Goal: Communication & Community: Answer question/provide support

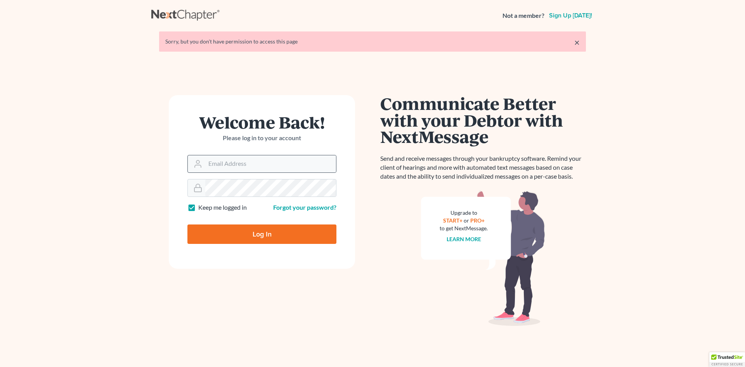
type input "[EMAIL_ADDRESS][DOMAIN_NAME]"
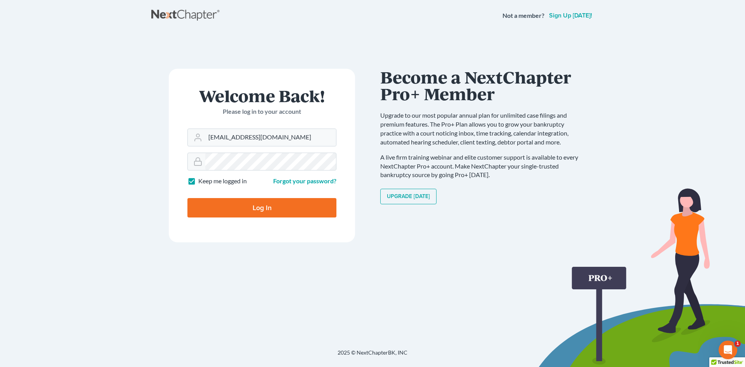
click at [271, 209] on input "Log In" at bounding box center [261, 207] width 149 height 19
type input "Thinking..."
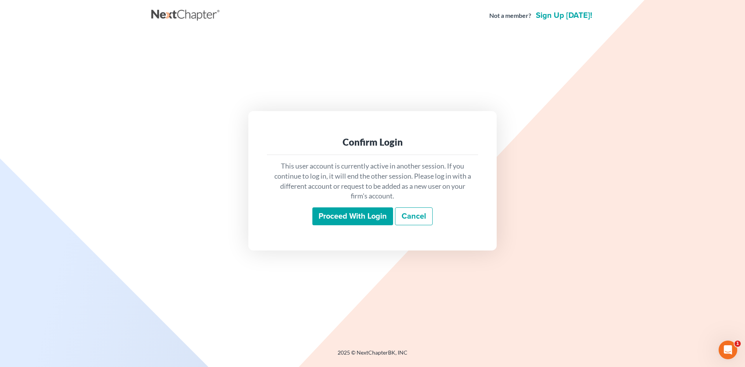
click at [357, 213] on input "Proceed with login" at bounding box center [352, 216] width 81 height 18
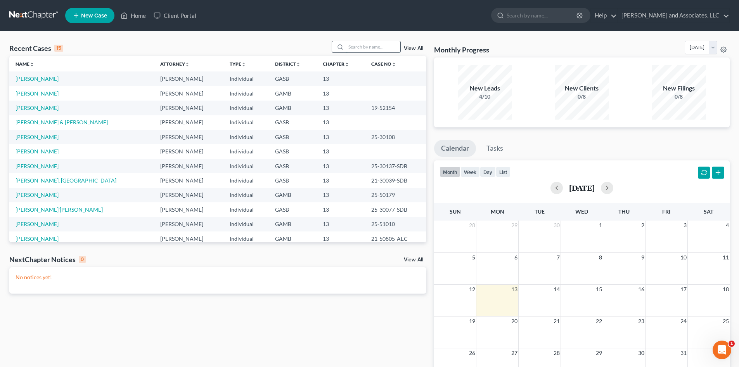
click at [356, 46] on input "search" at bounding box center [373, 46] width 54 height 11
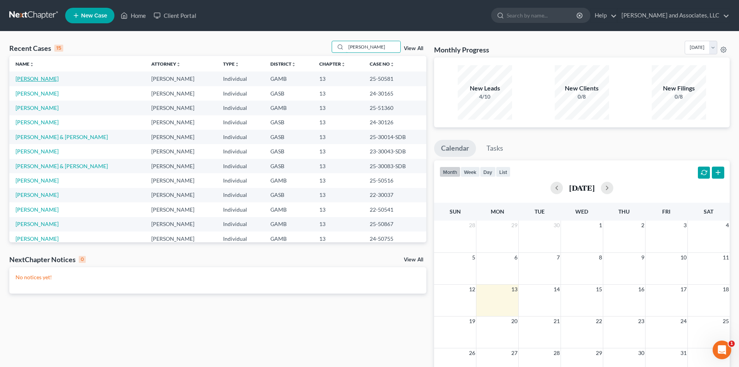
type input "[PERSON_NAME]"
click at [52, 78] on link "[PERSON_NAME]" at bounding box center [37, 78] width 43 height 7
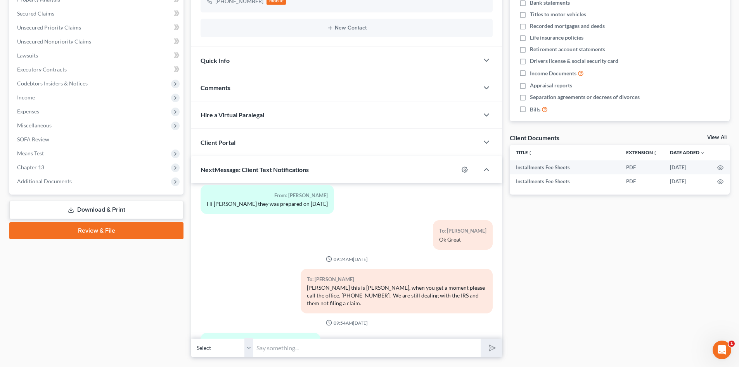
scroll to position [178, 0]
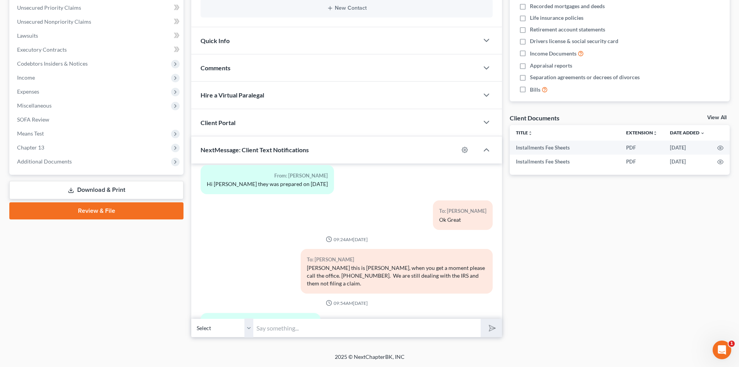
click at [248, 331] on select "Select [PHONE_NUMBER] - [PERSON_NAME]" at bounding box center [222, 327] width 62 height 19
click at [191, 318] on select "Select [PHONE_NUMBER] - [PERSON_NAME]" at bounding box center [222, 327] width 62 height 19
click at [272, 330] on input "text" at bounding box center [366, 327] width 227 height 19
type input "Thanks [PERSON_NAME] I have the document you sent regarding your taxes, IRS is …"
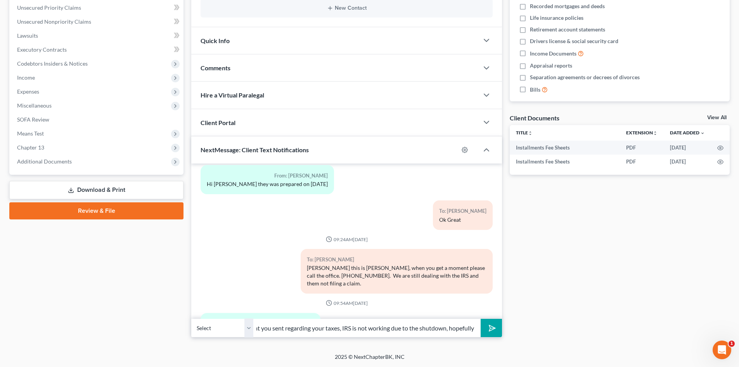
scroll to position [0, 122]
